Goal: Transaction & Acquisition: Purchase product/service

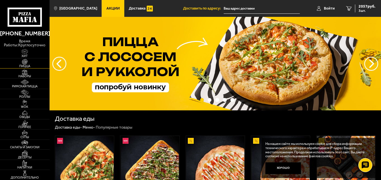
click at [23, 66] on span "Пицца" at bounding box center [25, 65] width 50 height 3
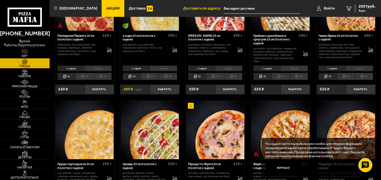
scroll to position [364, 0]
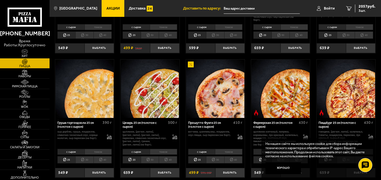
click at [106, 76] on img at bounding box center [84, 88] width 58 height 58
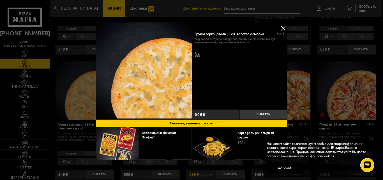
click at [284, 27] on button at bounding box center [283, 28] width 8 height 8
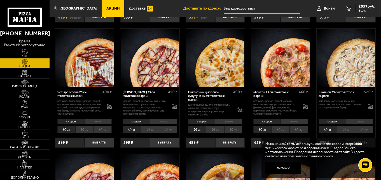
scroll to position [617, 0]
